Goal: Find specific page/section: Find specific page/section

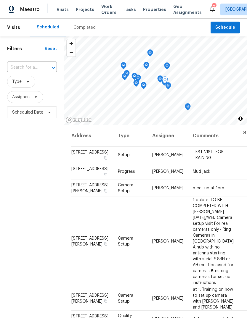
scroll to position [339, 3]
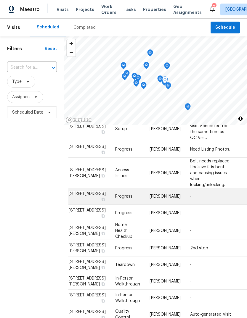
click at [78, 188] on td "7287 Candlestone Dr, Reynoldsburg, OH 43068" at bounding box center [89, 196] width 42 height 17
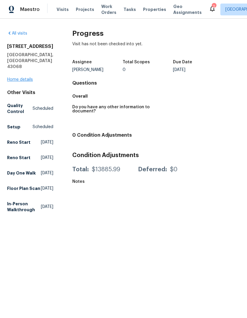
click at [17, 78] on link "Home details" at bounding box center [20, 80] width 26 height 4
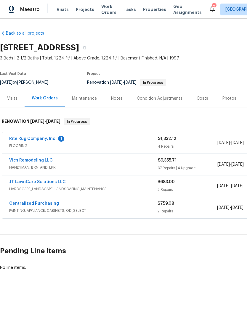
click at [12, 99] on div "Visits" at bounding box center [12, 99] width 10 height 6
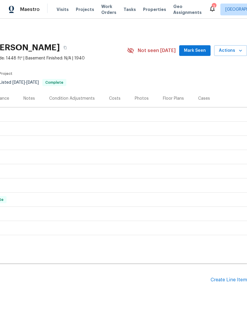
scroll to position [0, 88]
click at [233, 51] on span "Actions" at bounding box center [230, 50] width 23 height 7
